Goal: Task Accomplishment & Management: Complete application form

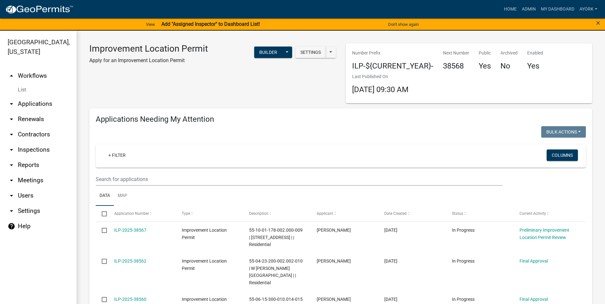
click at [338, 85] on div "Improvement Location Permit Apply for an Improvement Location Permit Settings S…" at bounding box center [213, 73] width 256 height 60
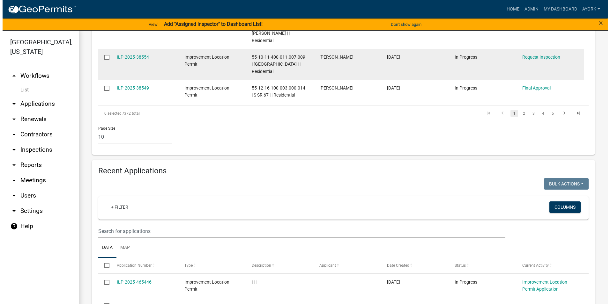
scroll to position [510, 0]
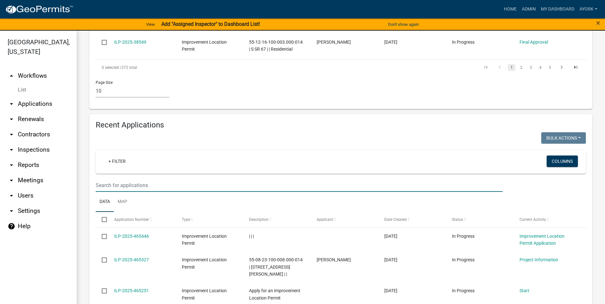
click at [169, 179] on input "text" at bounding box center [299, 185] width 407 height 13
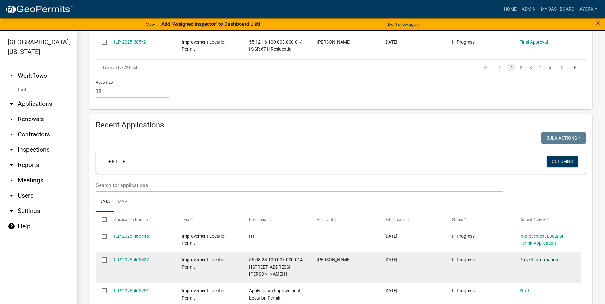
click at [546, 257] on link "Project Information" at bounding box center [539, 259] width 39 height 5
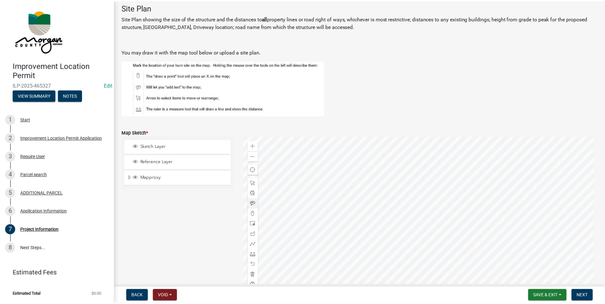
scroll to position [880, 0]
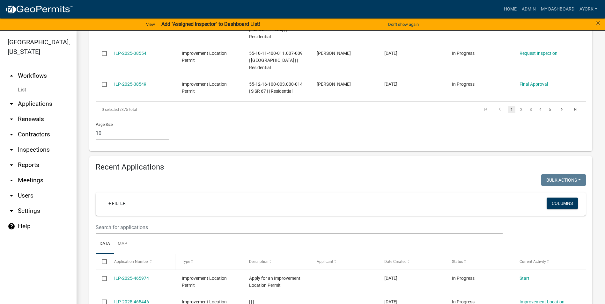
scroll to position [479, 0]
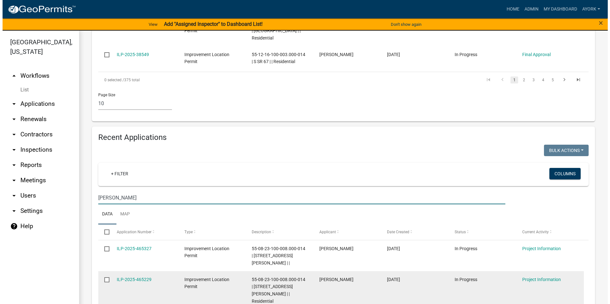
scroll to position [510, 0]
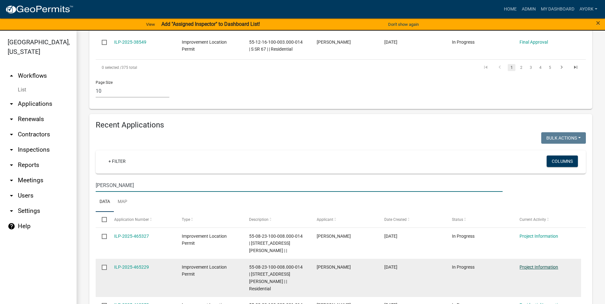
type input "[PERSON_NAME]"
click at [533, 265] on link "Project Information" at bounding box center [539, 267] width 39 height 5
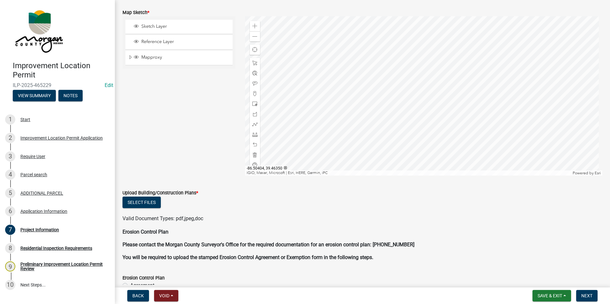
scroll to position [1104, 0]
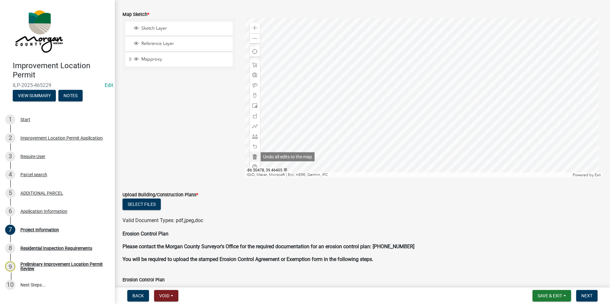
click at [253, 158] on span at bounding box center [254, 156] width 5 height 5
click at [254, 105] on span at bounding box center [254, 105] width 5 height 5
click at [408, 121] on div at bounding box center [424, 98] width 358 height 160
click at [252, 155] on span at bounding box center [254, 156] width 5 height 5
click at [253, 137] on span at bounding box center [254, 136] width 5 height 5
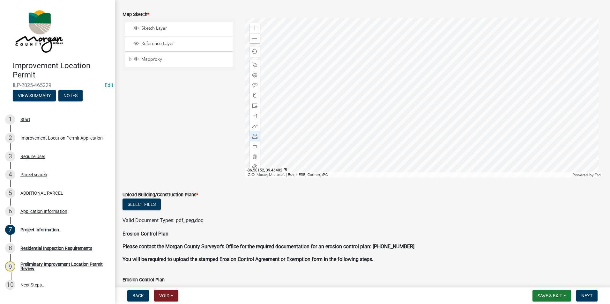
click at [439, 132] on div at bounding box center [424, 98] width 358 height 160
click at [437, 126] on div at bounding box center [424, 98] width 358 height 160
click at [39, 191] on div "ADDITIONAL PARCEL" at bounding box center [41, 193] width 43 height 4
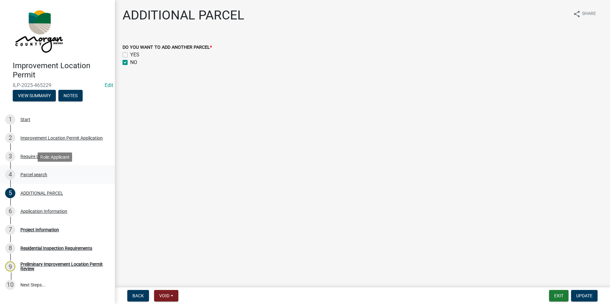
click at [34, 174] on div "Parcel search" at bounding box center [33, 175] width 27 height 4
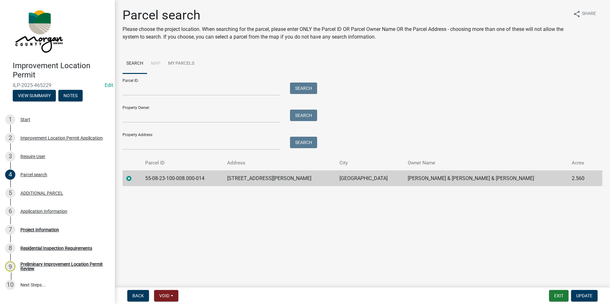
click at [177, 137] on div "Property Address: Search" at bounding box center [217, 139] width 191 height 22
click at [158, 115] on input "Property Owner:" at bounding box center [201, 116] width 158 height 13
type input "[PERSON_NAME]"
click at [303, 114] on button "Search" at bounding box center [303, 115] width 27 height 11
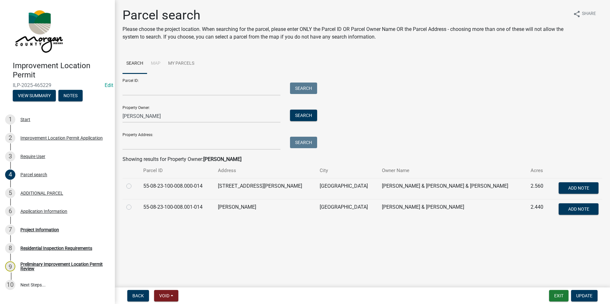
click at [134, 204] on label at bounding box center [134, 204] width 0 height 0
click at [134, 207] on input "radio" at bounding box center [136, 206] width 4 height 4
radio input "true"
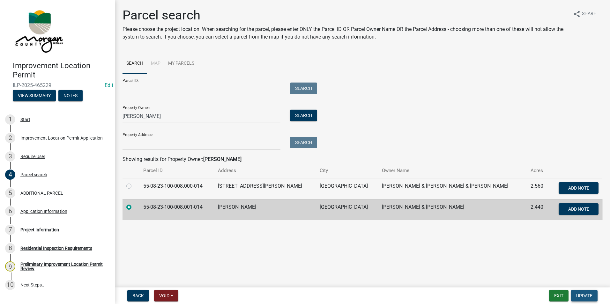
click at [589, 293] on button "Update" at bounding box center [584, 295] width 26 height 11
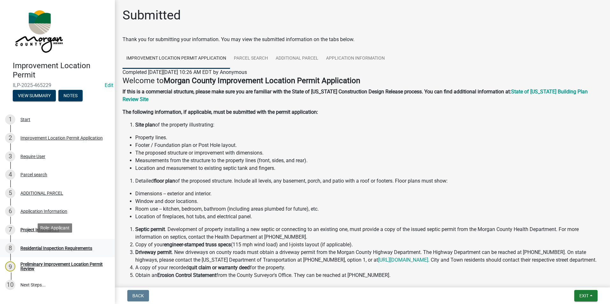
scroll to position [35, 0]
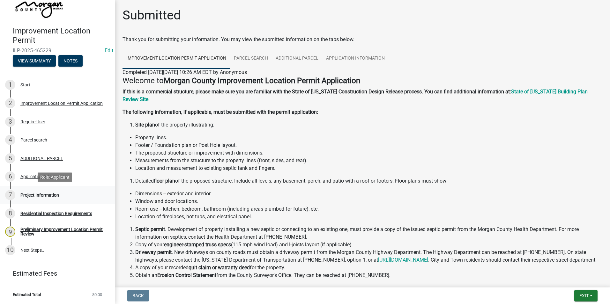
click at [32, 194] on div "Project Information" at bounding box center [39, 195] width 39 height 4
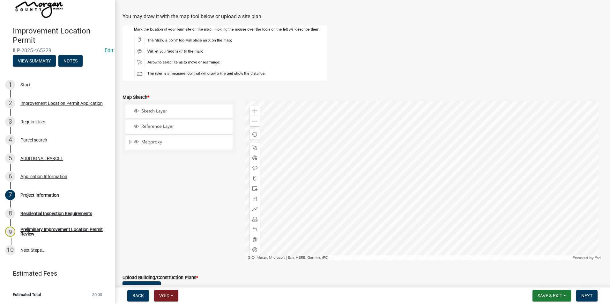
scroll to position [1148, 0]
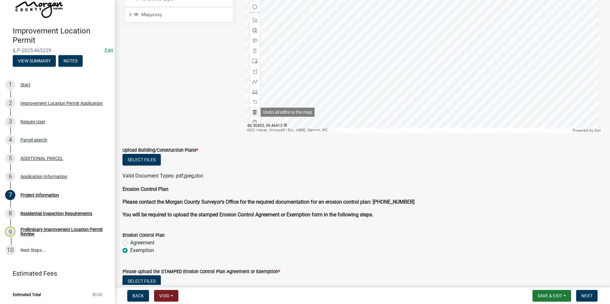
click at [255, 112] on span at bounding box center [254, 112] width 5 height 5
click at [255, 92] on span at bounding box center [254, 91] width 5 height 5
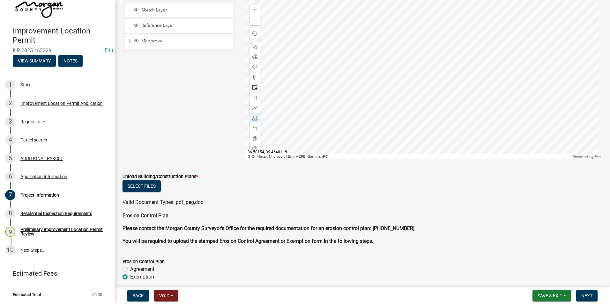
click at [437, 115] on div at bounding box center [424, 80] width 358 height 160
click at [434, 109] on div at bounding box center [424, 80] width 358 height 160
click at [254, 137] on span at bounding box center [254, 138] width 5 height 5
click at [452, 110] on div at bounding box center [424, 80] width 358 height 160
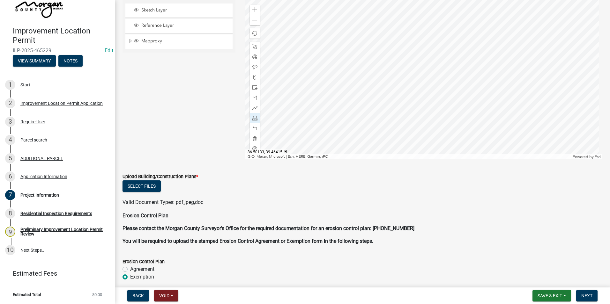
click at [449, 104] on div at bounding box center [424, 80] width 358 height 160
click at [444, 106] on div at bounding box center [424, 80] width 358 height 160
click at [255, 8] on span at bounding box center [254, 9] width 5 height 5
click at [255, 130] on span at bounding box center [254, 128] width 5 height 5
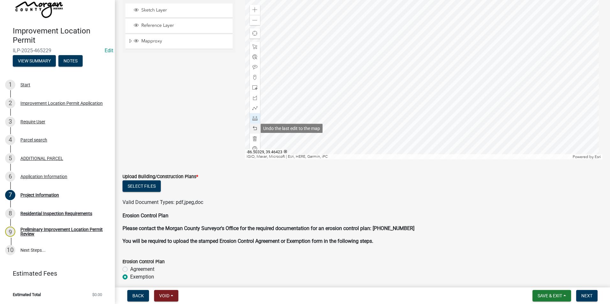
click at [255, 130] on span at bounding box center [254, 128] width 5 height 5
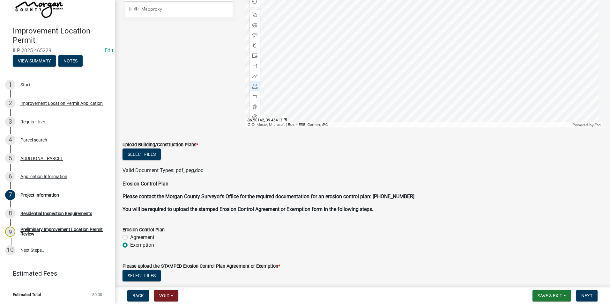
click at [470, 101] on div at bounding box center [424, 48] width 358 height 160
click at [457, 104] on div at bounding box center [424, 48] width 358 height 160
click at [452, 84] on div at bounding box center [424, 48] width 358 height 160
click at [464, 81] on div at bounding box center [424, 48] width 358 height 160
click at [470, 101] on div at bounding box center [424, 48] width 358 height 160
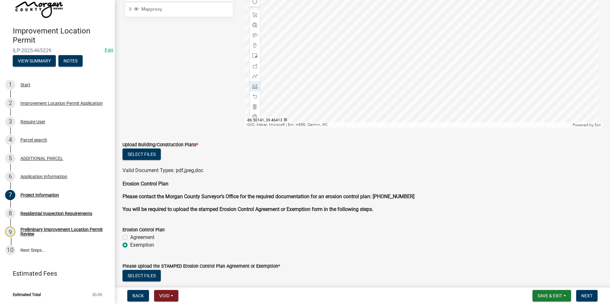
click at [470, 101] on div at bounding box center [424, 48] width 358 height 160
click at [452, 83] on div at bounding box center [424, 48] width 358 height 160
click at [368, 92] on div at bounding box center [424, 48] width 358 height 160
click at [452, 84] on div at bounding box center [424, 48] width 358 height 160
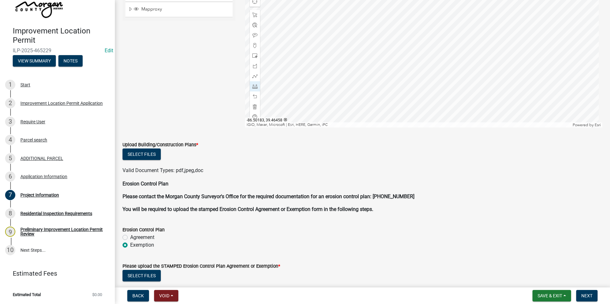
click at [440, 87] on div at bounding box center [424, 48] width 358 height 160
click at [435, 24] on div at bounding box center [424, 48] width 358 height 160
click at [430, 28] on div at bounding box center [424, 48] width 358 height 160
click at [423, 36] on div at bounding box center [424, 48] width 358 height 160
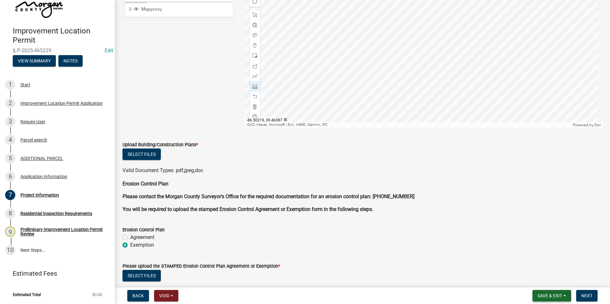
click at [549, 296] on span "Save & Exit" at bounding box center [550, 295] width 25 height 5
click at [537, 264] on button "Save" at bounding box center [545, 263] width 51 height 15
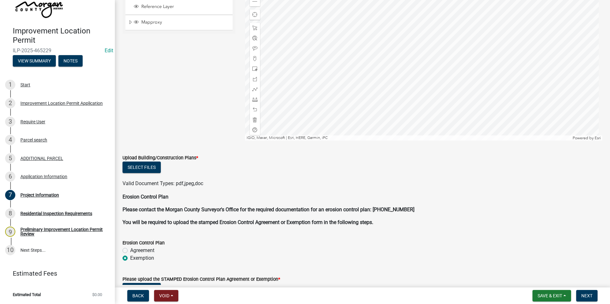
scroll to position [1148, 0]
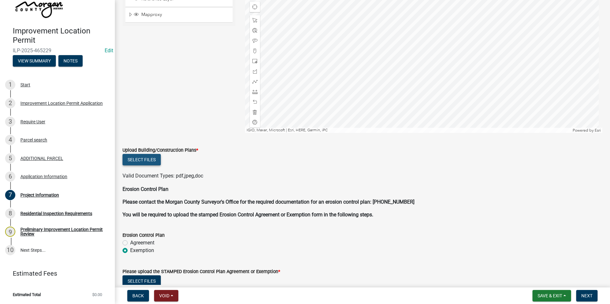
click at [151, 163] on button "Select files" at bounding box center [141, 159] width 38 height 11
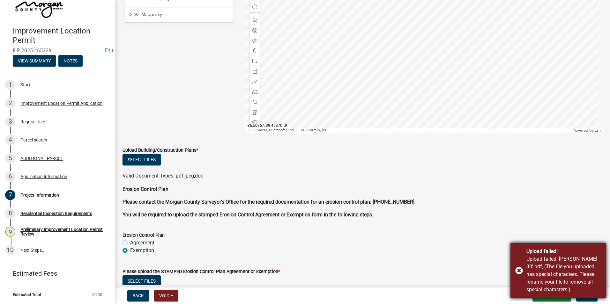
click at [522, 270] on div "Upload failed! Upload failed: [PERSON_NAME] 30'.pdf, (The file you uploaded has…" at bounding box center [558, 271] width 96 height 56
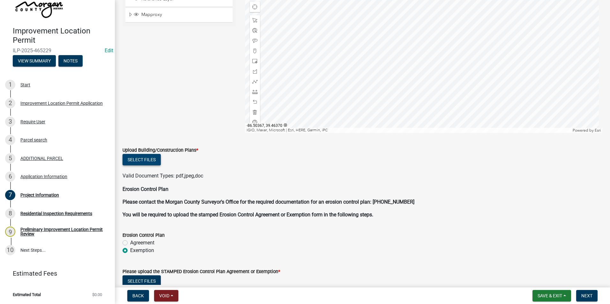
click at [146, 159] on button "Select files" at bounding box center [141, 159] width 38 height 11
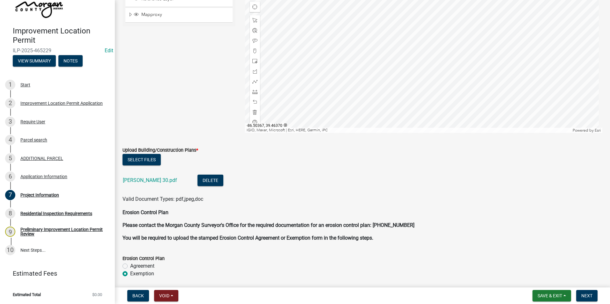
click at [159, 184] on div "[PERSON_NAME] 30.pdf" at bounding box center [155, 181] width 64 height 13
click at [160, 181] on link "[PERSON_NAME] 30.pdf" at bounding box center [150, 180] width 54 height 6
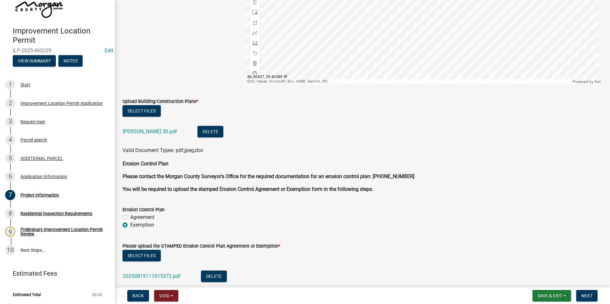
scroll to position [1255, 0]
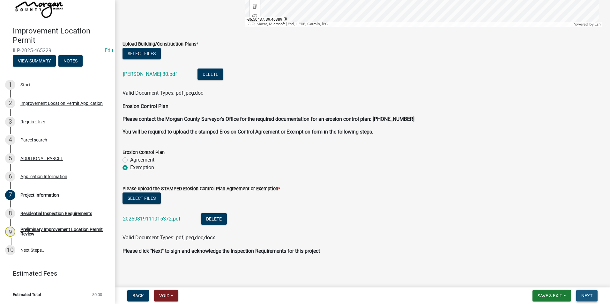
click at [591, 296] on span "Next" at bounding box center [586, 295] width 11 height 5
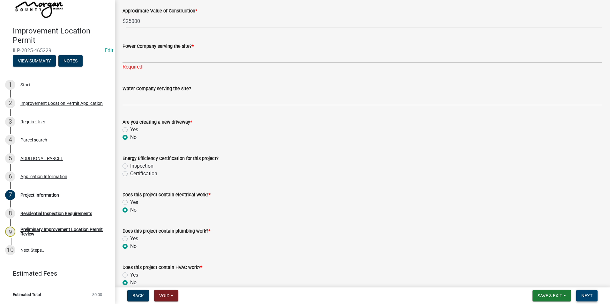
scroll to position [656, 0]
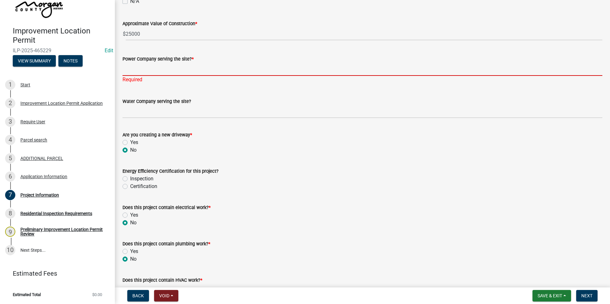
click at [146, 70] on input "Power Company serving the site? *" at bounding box center [362, 69] width 480 height 13
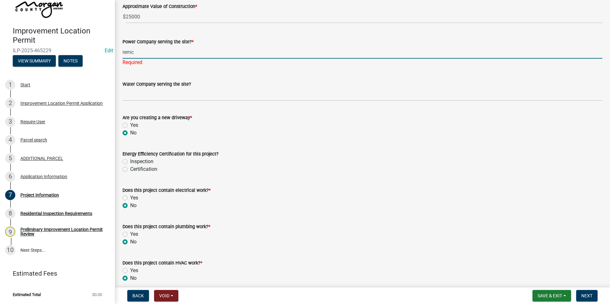
scroll to position [688, 0]
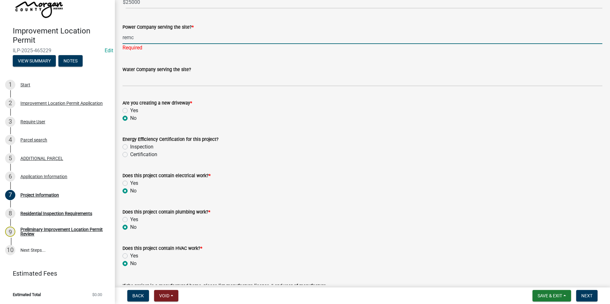
drag, startPoint x: 143, startPoint y: 38, endPoint x: 87, endPoint y: 38, distance: 56.1
click at [87, 38] on div "Improvement Location Permit ILP-2025-465229 Edit View Summary Notes 1 Start 2 I…" at bounding box center [305, 152] width 610 height 304
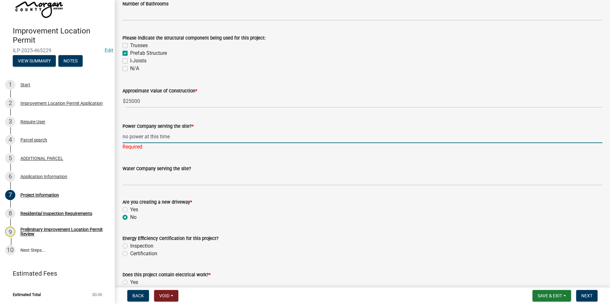
scroll to position [560, 0]
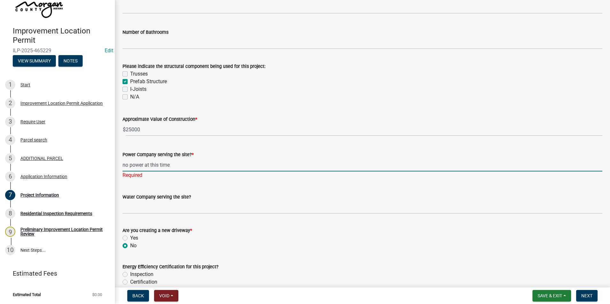
type input "no power at this time"
click at [193, 113] on div "Approximate Value of Construction * $ 25000" at bounding box center [362, 122] width 480 height 30
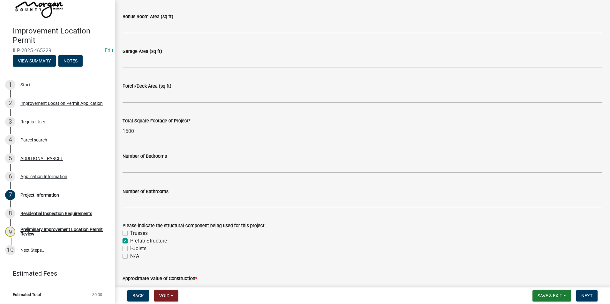
scroll to position [210, 0]
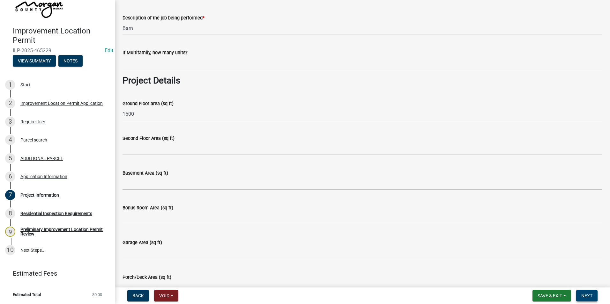
click at [591, 297] on span "Next" at bounding box center [586, 295] width 11 height 5
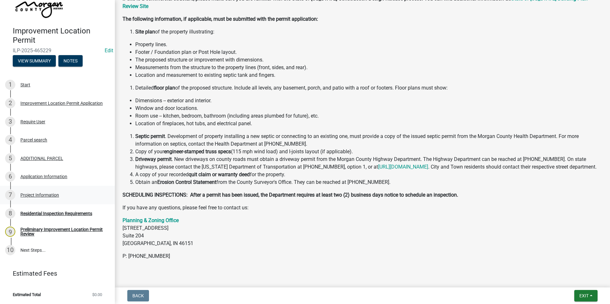
scroll to position [96, 0]
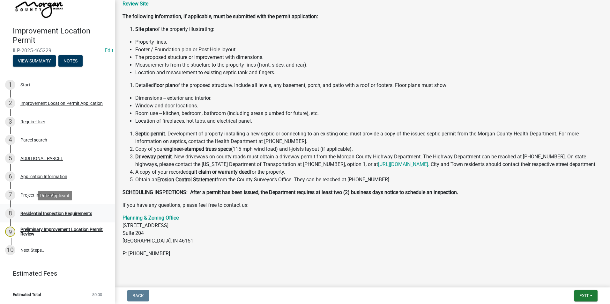
click at [75, 214] on div "Residential Inspection Requirements" at bounding box center [56, 214] width 72 height 4
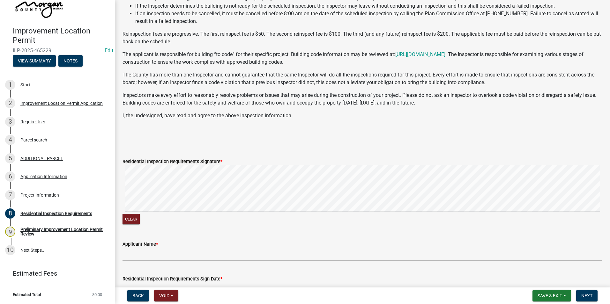
scroll to position [106, 0]
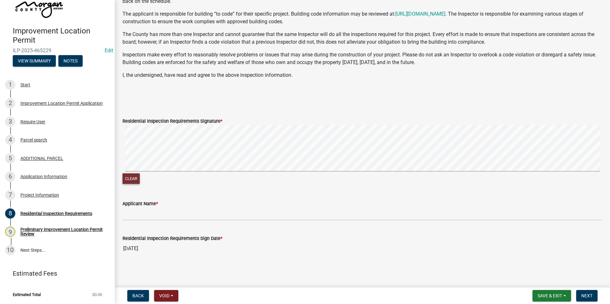
click at [131, 178] on button "Clear" at bounding box center [130, 179] width 17 height 11
click at [292, 123] on form "Residential Inspection Requirements Signature * Clear" at bounding box center [362, 148] width 480 height 76
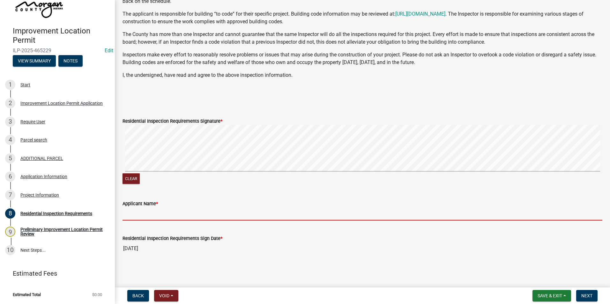
click at [148, 210] on input "Applicant Name *" at bounding box center [362, 214] width 480 height 13
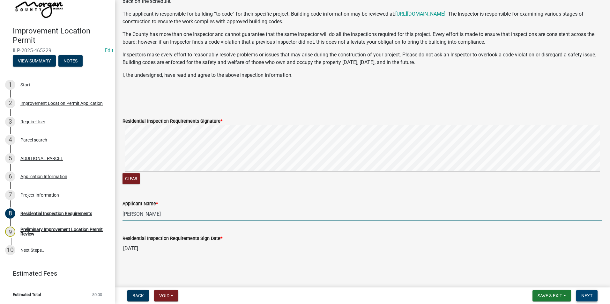
type input "[PERSON_NAME]"
click at [591, 293] on span "Next" at bounding box center [586, 295] width 11 height 5
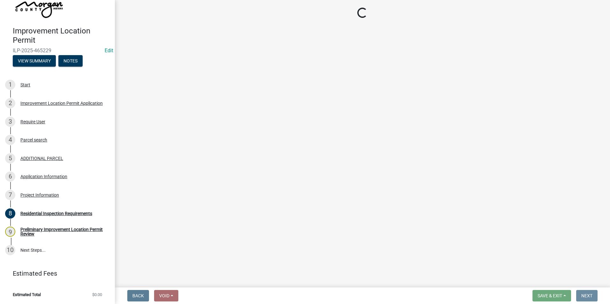
scroll to position [0, 0]
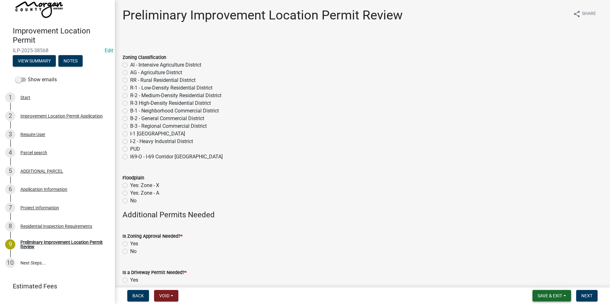
click at [563, 297] on button "Save & Exit" at bounding box center [551, 295] width 39 height 11
click at [547, 281] on button "Save & Exit" at bounding box center [545, 279] width 51 height 15
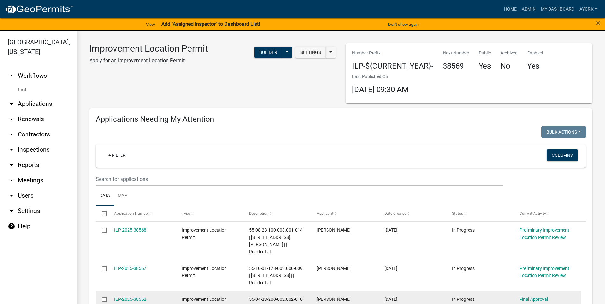
click at [490, 291] on div "ILP-2025-38562 Improvement Location Permit 55-04-23-200-002.002-010 | W [PERSON…" at bounding box center [339, 310] width 486 height 38
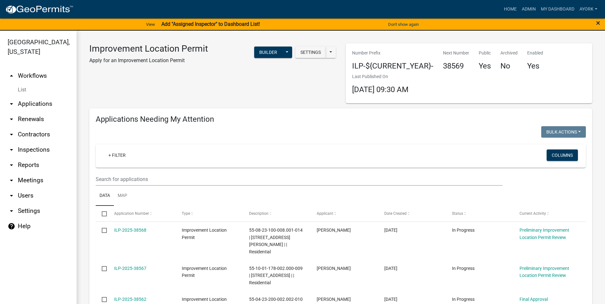
click at [601, 23] on div "×" at bounding box center [580, 24] width 50 height 13
click at [598, 23] on span "×" at bounding box center [598, 23] width 4 height 9
